Goal: Transaction & Acquisition: Purchase product/service

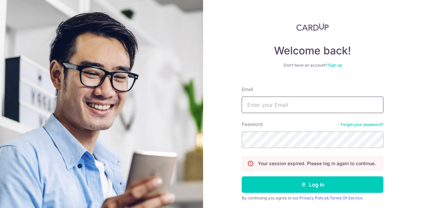
click at [278, 102] on input "Email" at bounding box center [313, 105] width 142 height 16
type input "[EMAIL_ADDRESS][DOMAIN_NAME]"
click at [242, 176] on button "Log in" at bounding box center [313, 184] width 142 height 16
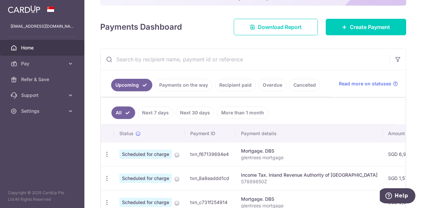
scroll to position [99, 0]
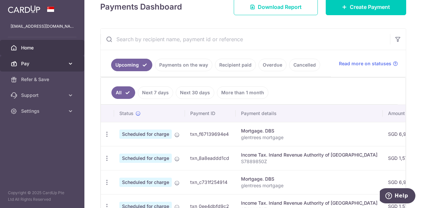
click at [33, 64] on span "Pay" at bounding box center [43, 63] width 44 height 7
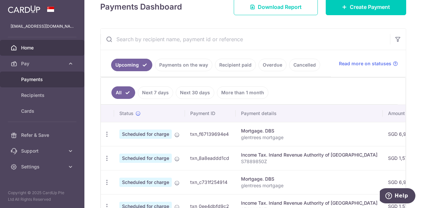
click at [40, 81] on span "Payments" at bounding box center [43, 79] width 44 height 7
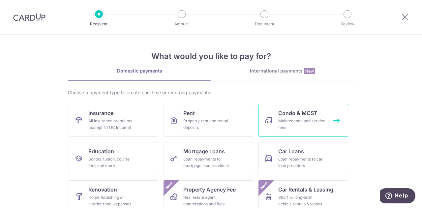
click at [305, 122] on div "Maintenance and service fees" at bounding box center [302, 124] width 48 height 13
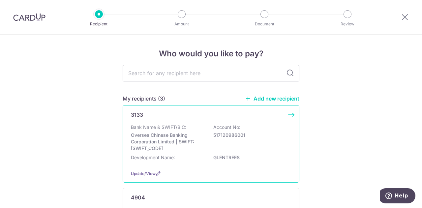
click at [228, 139] on div "Bank Name & SWIFT/BIC: Oversea Chinese Banking Corporation Limited | SWIFT: OCB…" at bounding box center [211, 138] width 160 height 28
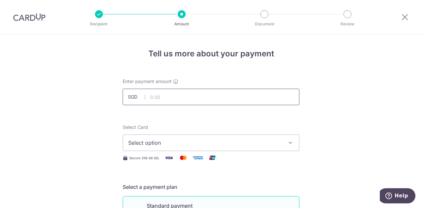
click at [165, 97] on input "text" at bounding box center [211, 97] width 177 height 16
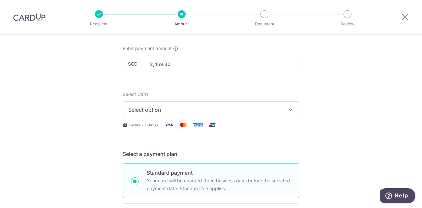
click at [288, 110] on icon "button" at bounding box center [290, 110] width 7 height 7
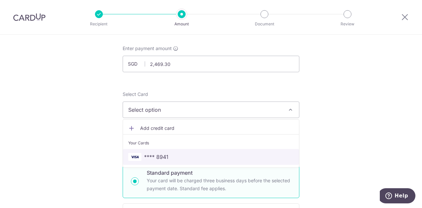
drag, startPoint x: 180, startPoint y: 150, endPoint x: 333, endPoint y: 107, distance: 159.2
click at [180, 150] on link "**** 8941" at bounding box center [211, 157] width 176 height 16
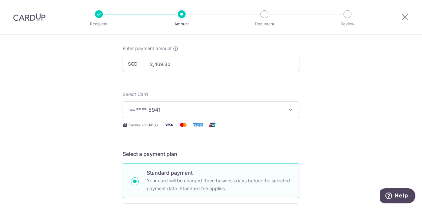
drag, startPoint x: 173, startPoint y: 66, endPoint x: 182, endPoint y: 78, distance: 14.8
click at [166, 62] on input "2,469.30" at bounding box center [211, 64] width 177 height 16
click at [175, 65] on input "2,469.30" at bounding box center [211, 64] width 177 height 16
type input "2,445.96"
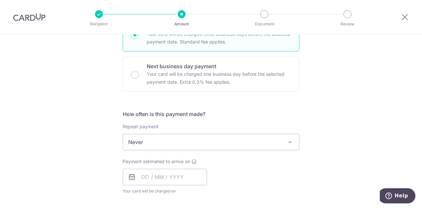
scroll to position [198, 0]
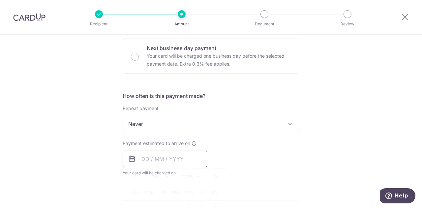
click at [158, 153] on input "text" at bounding box center [165, 159] width 84 height 16
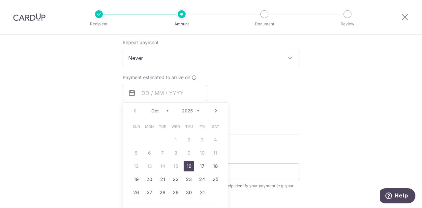
click at [337, 92] on div "Tell us more about your payment Enter payment amount SGD 2,445.96 2445.96 Selec…" at bounding box center [211, 69] width 422 height 597
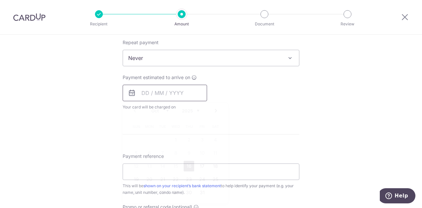
click at [146, 94] on input "text" at bounding box center [165, 93] width 84 height 16
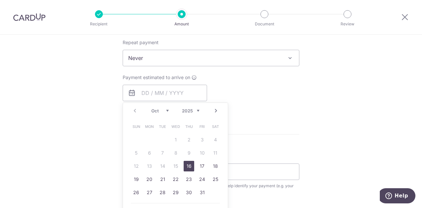
drag, startPoint x: 187, startPoint y: 165, endPoint x: 274, endPoint y: 109, distance: 103.9
click at [187, 165] on link "16" at bounding box center [189, 166] width 11 height 11
type input "16/10/2025"
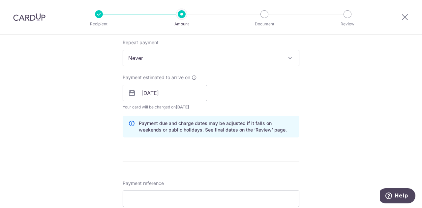
click at [335, 98] on div "Tell us more about your payment Enter payment amount SGD 2,445.96 2445.96 Selec…" at bounding box center [211, 83] width 422 height 624
click at [155, 98] on input "16/10/2025" at bounding box center [165, 93] width 84 height 16
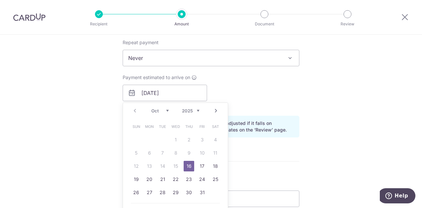
click at [348, 97] on div "Tell us more about your payment Enter payment amount SGD 2,445.96 2445.96 Selec…" at bounding box center [211, 83] width 422 height 624
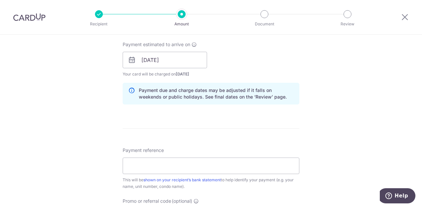
scroll to position [363, 0]
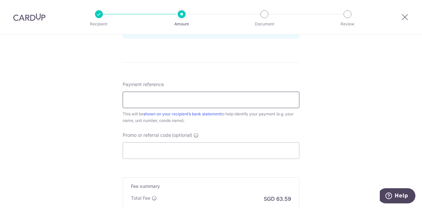
click at [138, 103] on input "Payment reference" at bounding box center [211, 100] width 177 height 16
type input "11f 0524"
click at [139, 149] on input "Promo or referral code (optional)" at bounding box center [211, 151] width 177 height 16
paste input "3HOME25R"
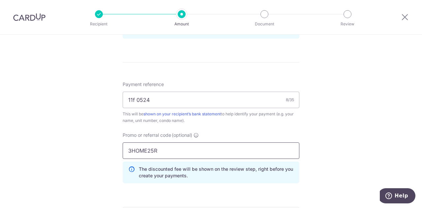
type input "3HOME25R"
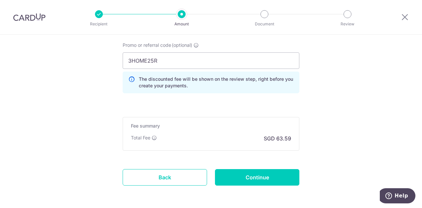
scroll to position [462, 0]
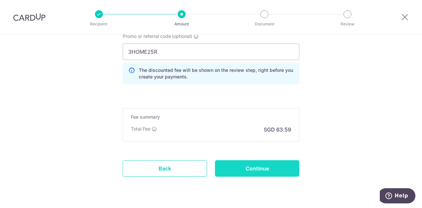
click at [271, 167] on input "Continue" at bounding box center [257, 168] width 84 height 16
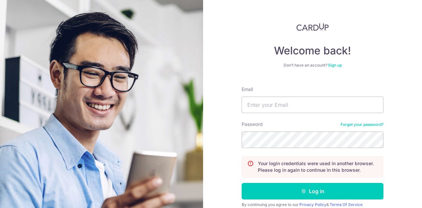
click at [228, 90] on div "Welcome back! Don’t have an account? Sign up Email Password Forgot your passwor…" at bounding box center [312, 104] width 219 height 208
